Goal: Complete application form: Complete application form

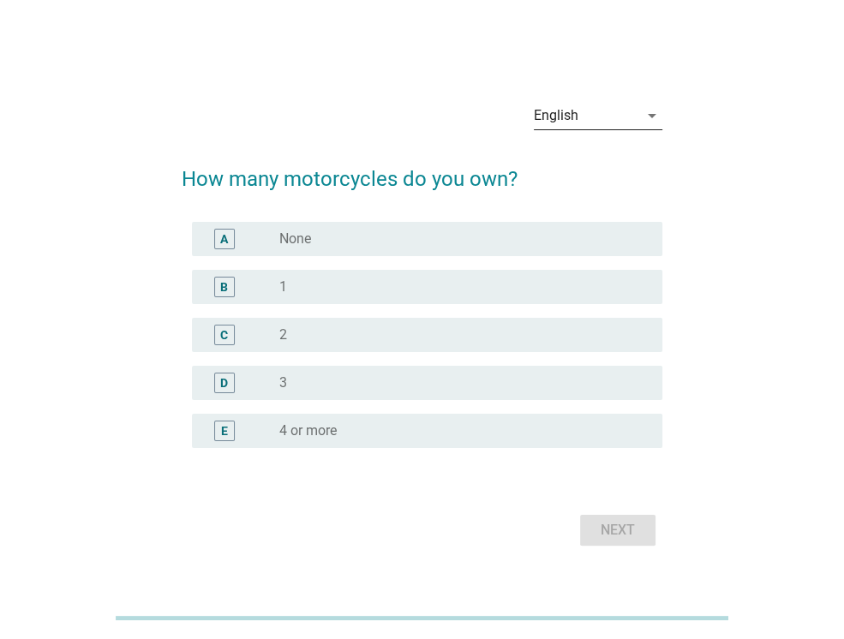
click at [598, 121] on div "English" at bounding box center [586, 115] width 105 height 27
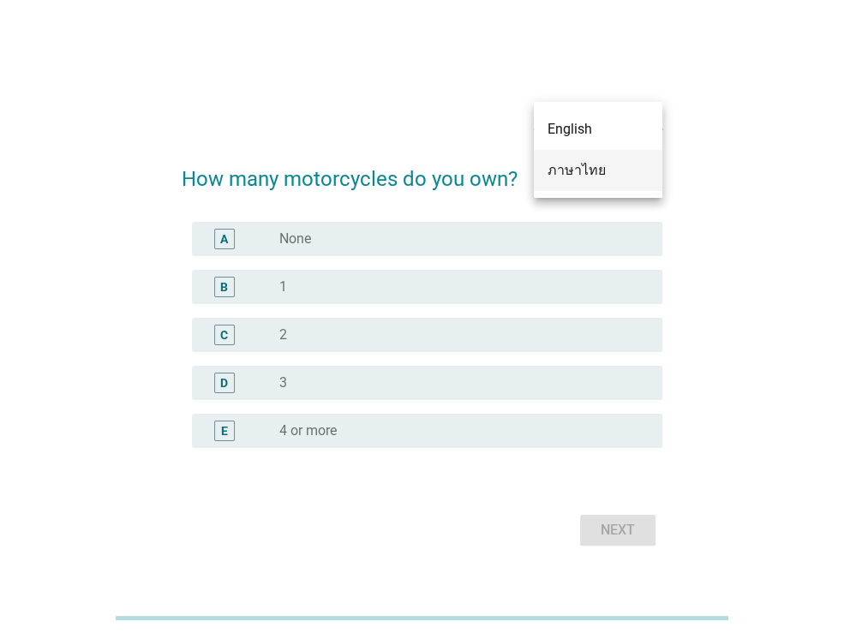
click at [600, 171] on div "ภาษาไทย" at bounding box center [597, 170] width 101 height 21
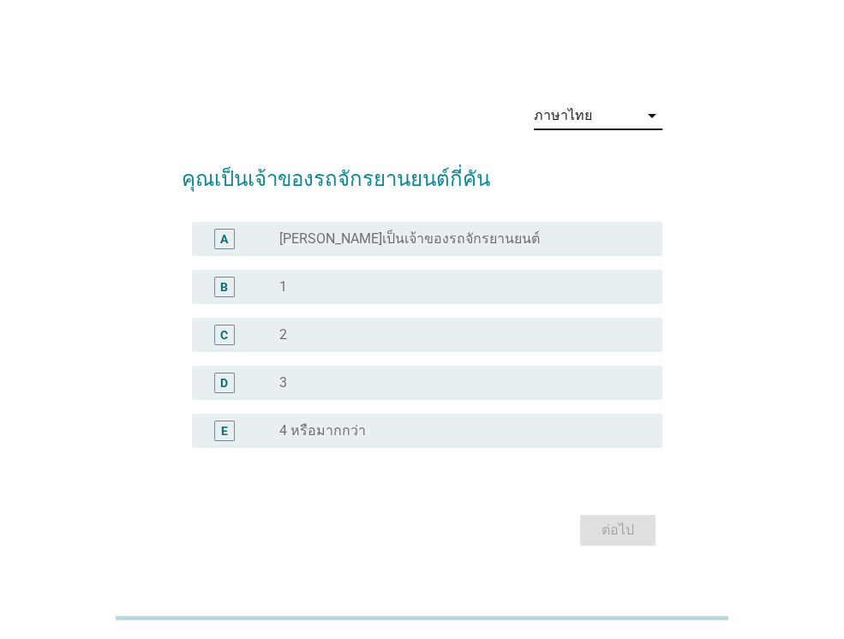
click at [379, 282] on div "radio_button_unchecked 1" at bounding box center [457, 286] width 356 height 17
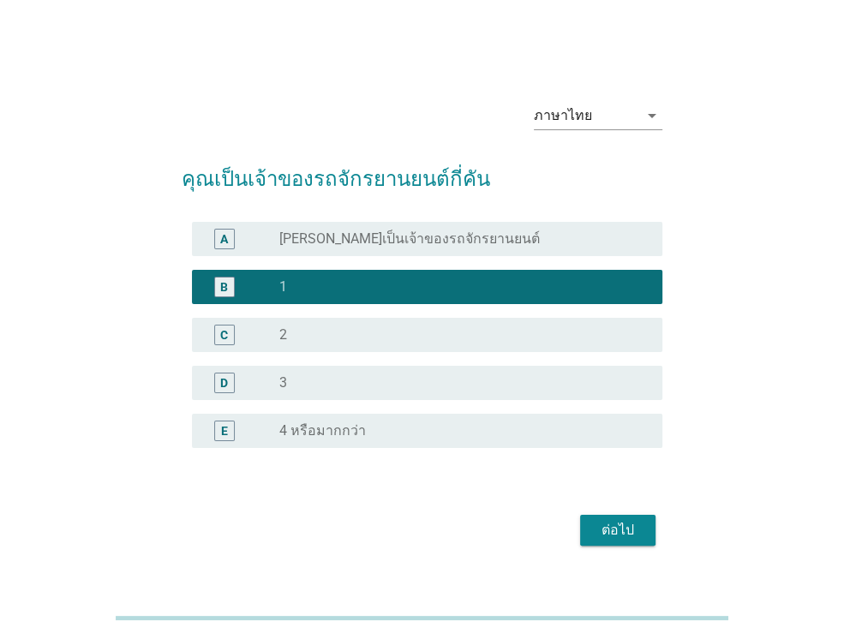
click at [637, 525] on div "ต่อไป" at bounding box center [618, 530] width 48 height 21
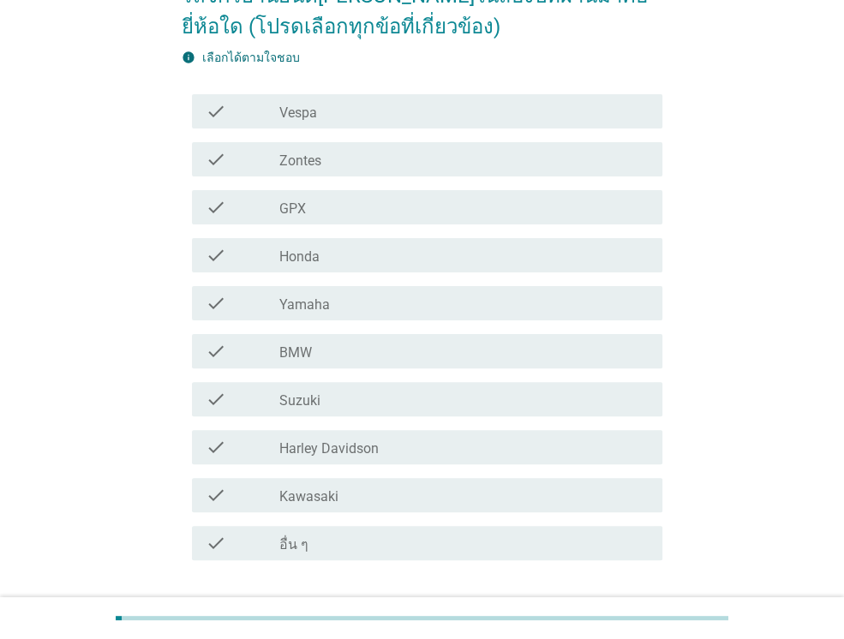
click at [380, 247] on div "check_box_outline_blank Honda" at bounding box center [463, 255] width 369 height 21
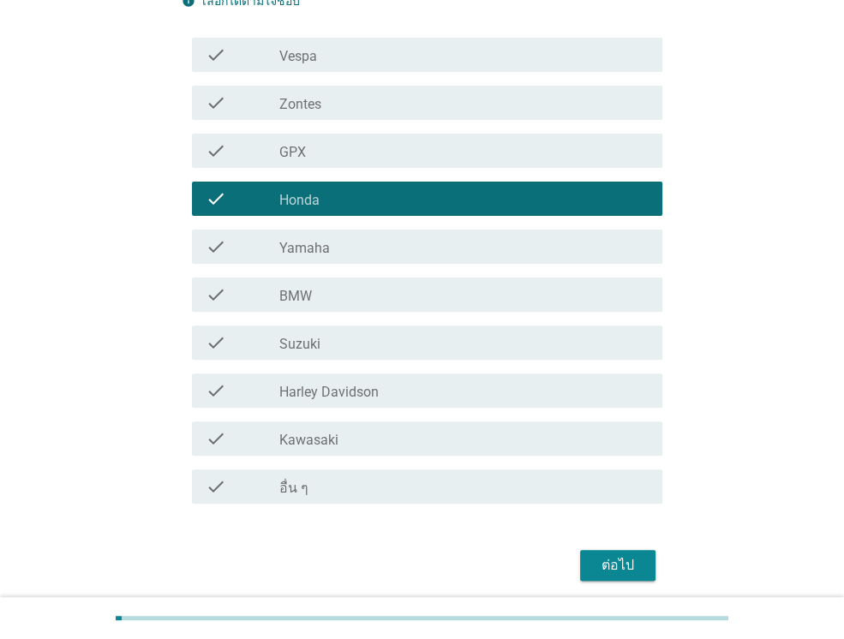
scroll to position [291, 0]
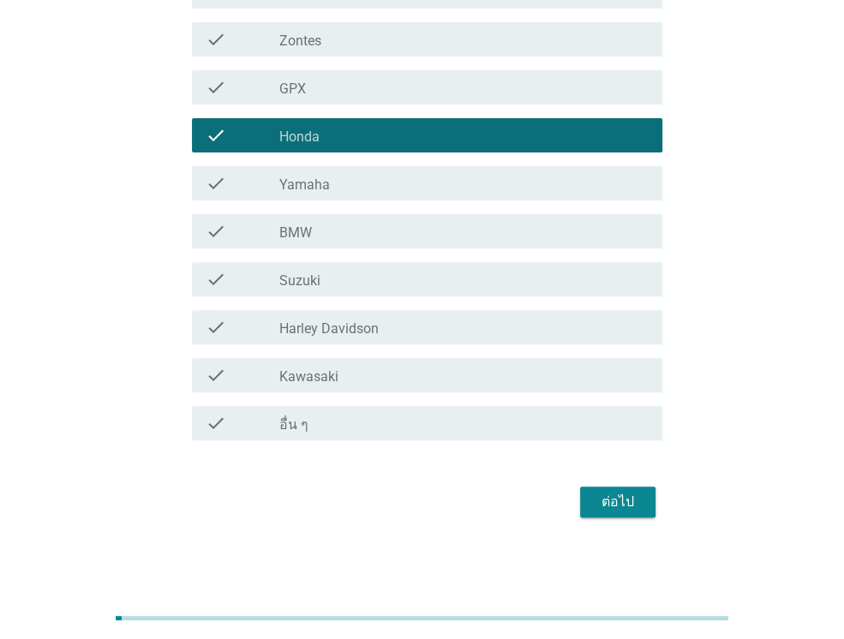
click at [601, 499] on div "ต่อไป" at bounding box center [618, 502] width 48 height 21
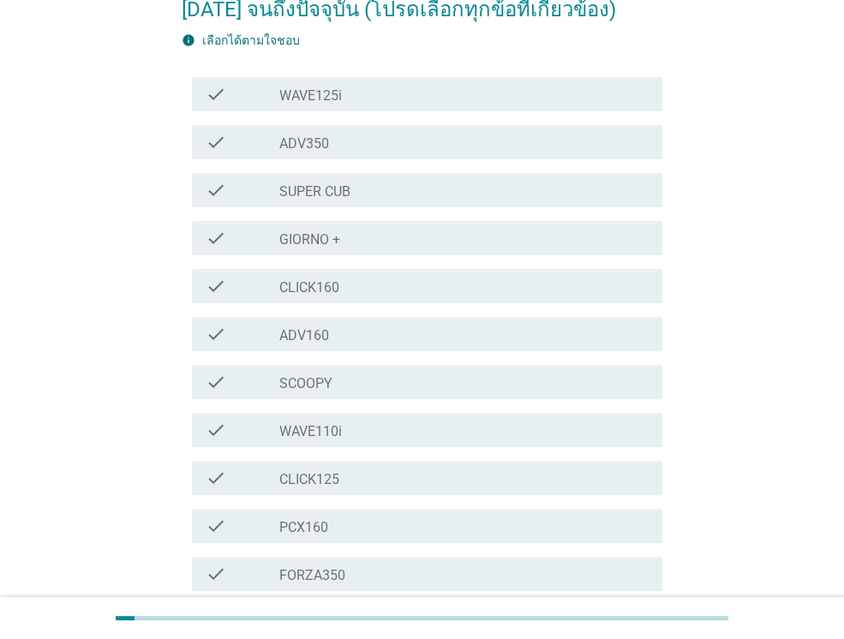
scroll to position [257, 0]
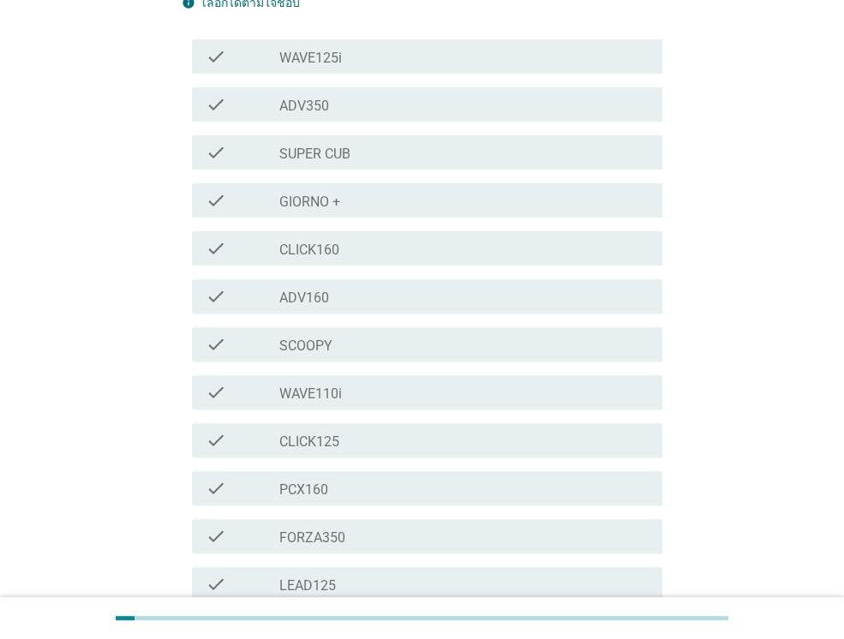
click at [456, 320] on div "check check_box_outline_blank SCOOPY" at bounding box center [422, 344] width 481 height 48
click at [343, 334] on div "check_box_outline_blank SCOOPY" at bounding box center [463, 344] width 369 height 21
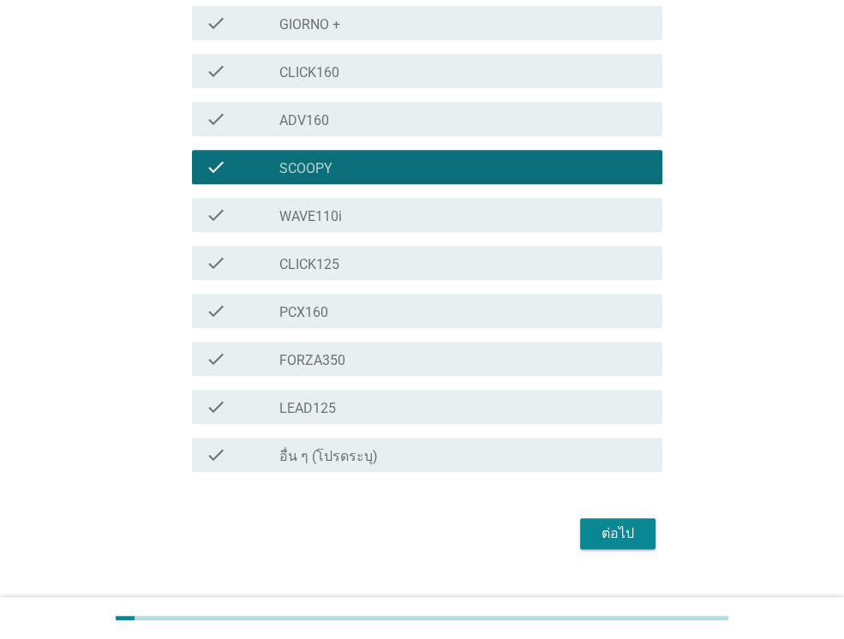
scroll to position [435, 0]
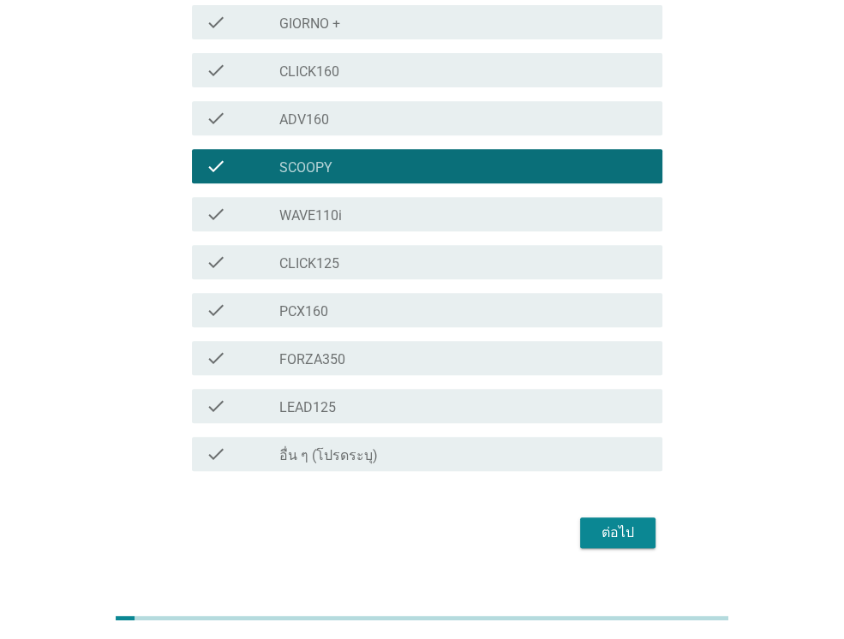
click at [618, 523] on div "ต่อไป" at bounding box center [618, 533] width 48 height 21
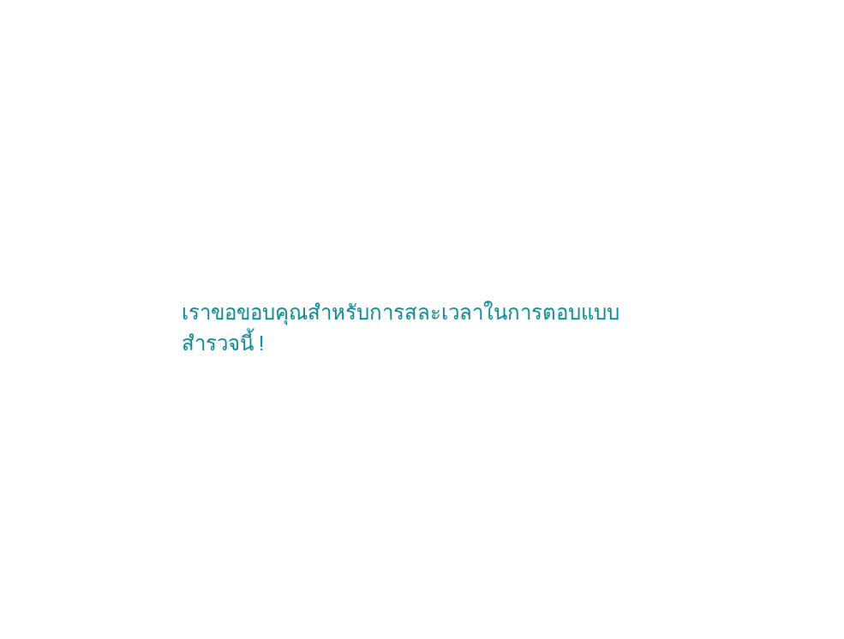
scroll to position [0, 0]
